Goal: Task Accomplishment & Management: Manage account settings

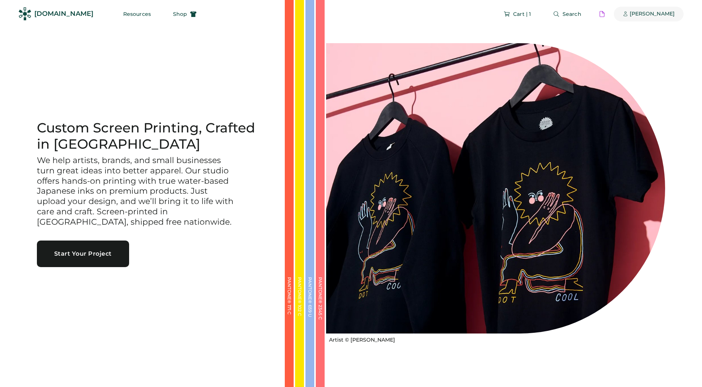
click at [645, 16] on div "[PERSON_NAME]" at bounding box center [651, 13] width 45 height 7
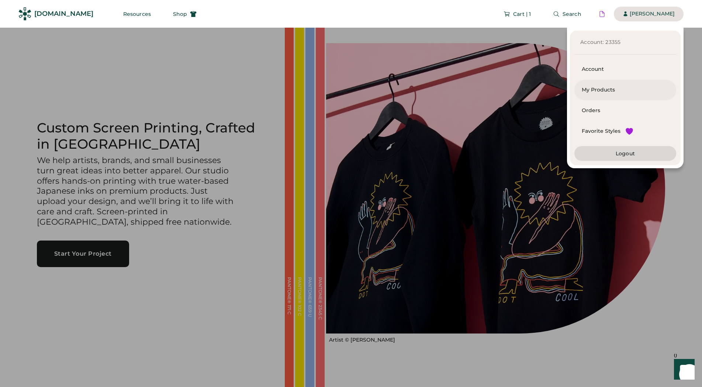
click at [592, 88] on div "My Products" at bounding box center [624, 89] width 87 height 7
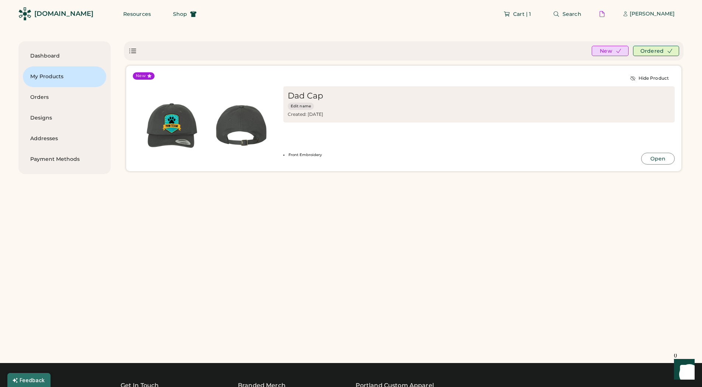
click at [188, 128] on img at bounding box center [171, 125] width 69 height 69
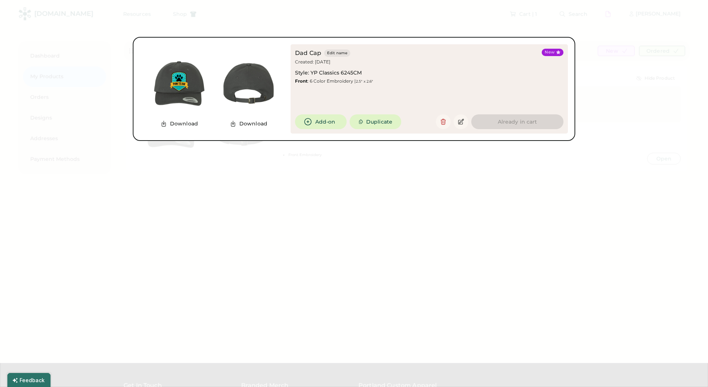
click at [245, 189] on div at bounding box center [354, 193] width 708 height 387
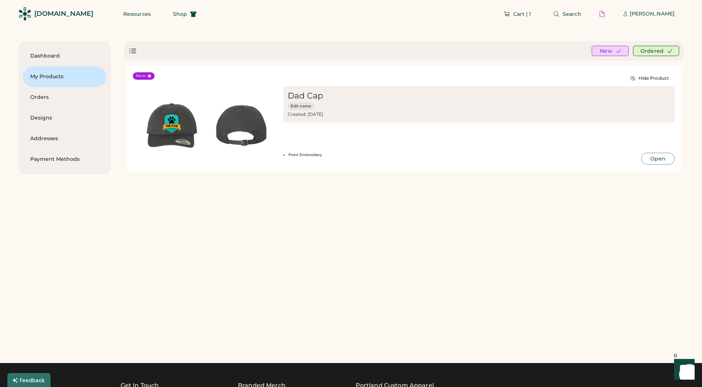
click at [367, 229] on div "Dashboard My Products Orders Designs Addresses Payment Methods New Ordered New …" at bounding box center [350, 188] width 665 height 295
